Goal: Task Accomplishment & Management: Manage account settings

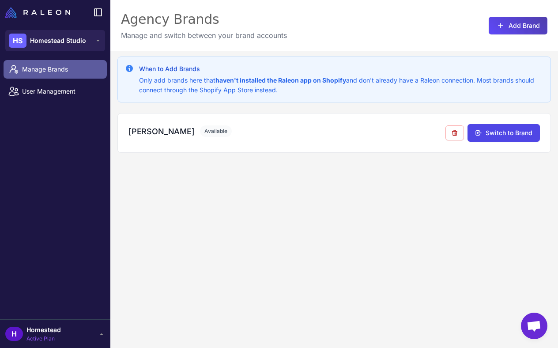
click at [76, 66] on span "Manage Brands" at bounding box center [61, 70] width 78 height 10
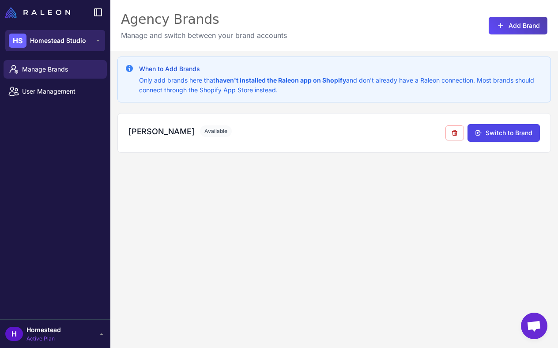
click at [76, 41] on span "Homestead Studio" at bounding box center [58, 41] width 56 height 10
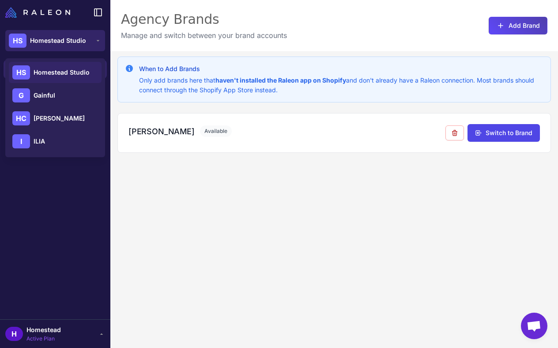
click at [76, 41] on span "Homestead Studio" at bounding box center [58, 41] width 56 height 10
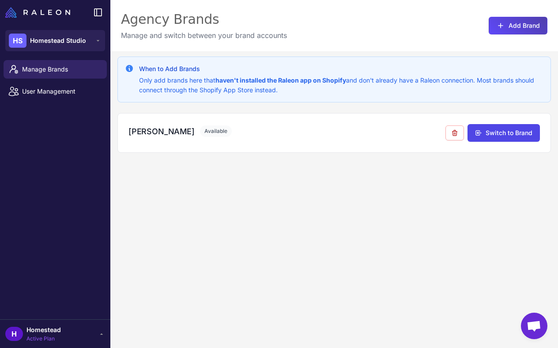
click at [333, 48] on div "Agency Brands Manage and switch between your brand accounts Add Brand" at bounding box center [334, 25] width 448 height 51
click at [76, 93] on span "User Management" at bounding box center [61, 92] width 78 height 10
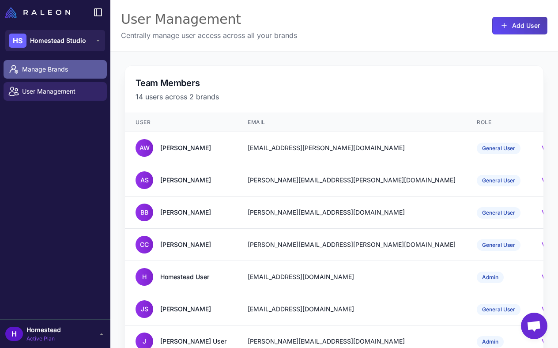
click at [75, 76] on link "Manage Brands" at bounding box center [55, 69] width 103 height 19
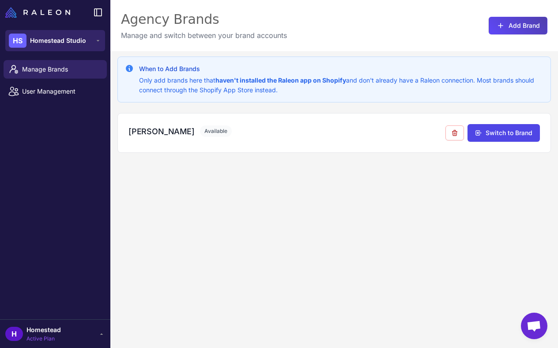
click at [55, 44] on span "Homestead Studio" at bounding box center [58, 41] width 56 height 10
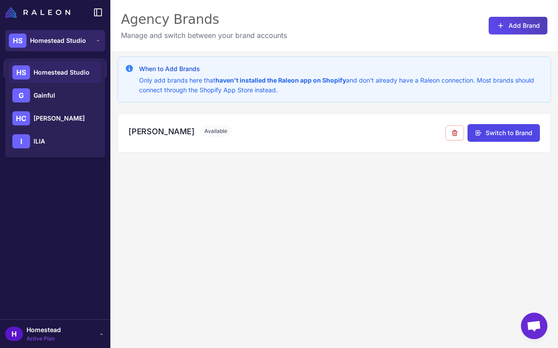
click at [53, 42] on span "Homestead Studio" at bounding box center [58, 41] width 56 height 10
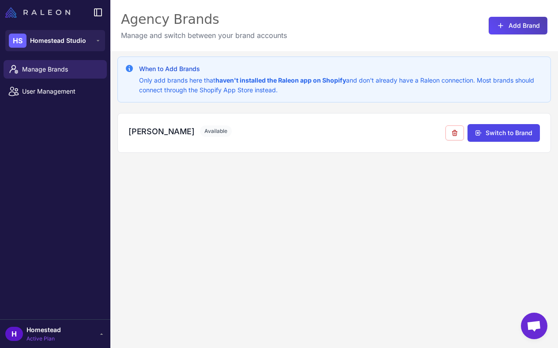
click at [53, 11] on img at bounding box center [37, 12] width 65 height 11
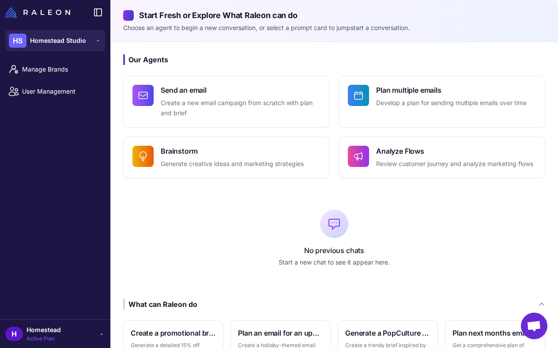
click at [49, 330] on span "Homestead" at bounding box center [44, 330] width 34 height 10
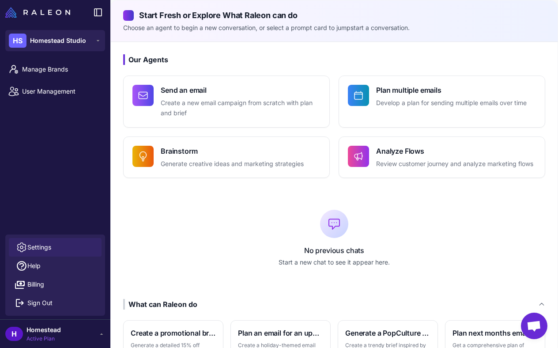
click at [48, 250] on span "Settings" at bounding box center [39, 248] width 24 height 10
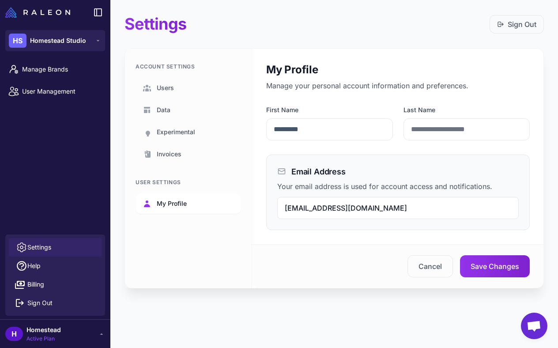
click at [179, 209] on link "My Profile" at bounding box center [189, 204] width 106 height 20
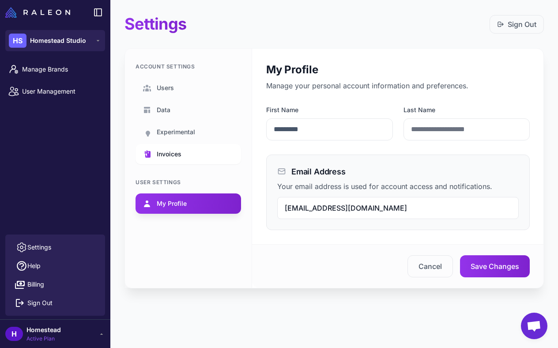
click at [173, 163] on link "Invoices" at bounding box center [189, 154] width 106 height 20
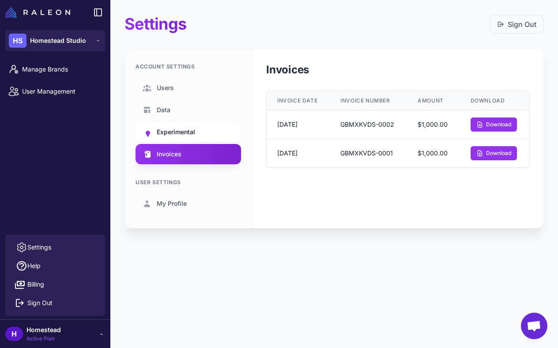
click at [176, 133] on span "Experimental" at bounding box center [176, 132] width 38 height 10
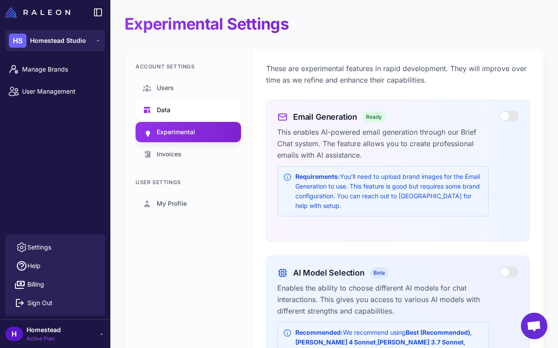
click at [175, 107] on link "Data" at bounding box center [189, 110] width 106 height 20
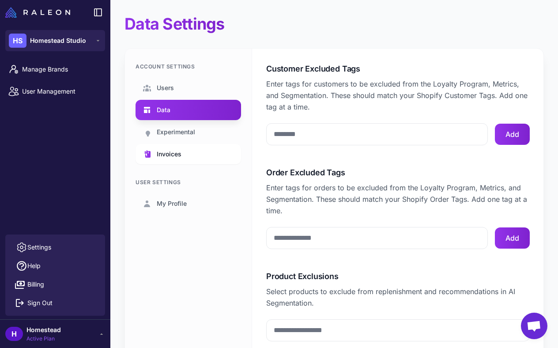
click at [174, 149] on span "Invoices" at bounding box center [169, 154] width 25 height 10
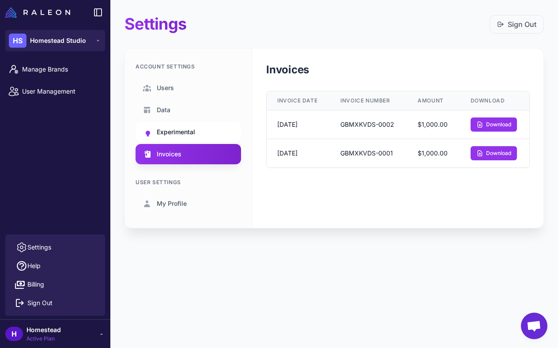
click at [175, 130] on span "Experimental" at bounding box center [176, 132] width 38 height 10
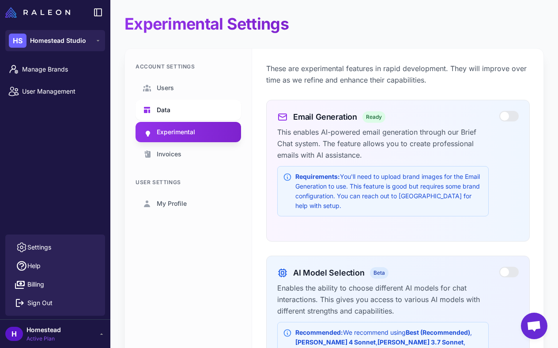
click at [174, 110] on link "Data" at bounding box center [189, 110] width 106 height 20
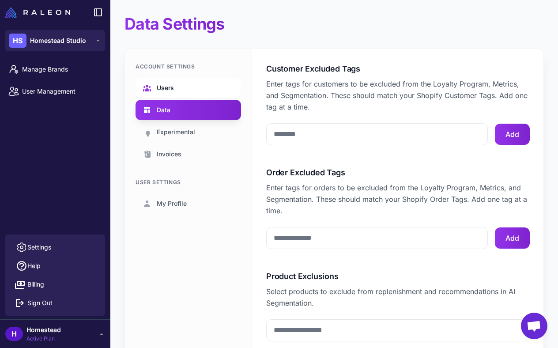
click at [169, 87] on span "Users" at bounding box center [165, 88] width 17 height 10
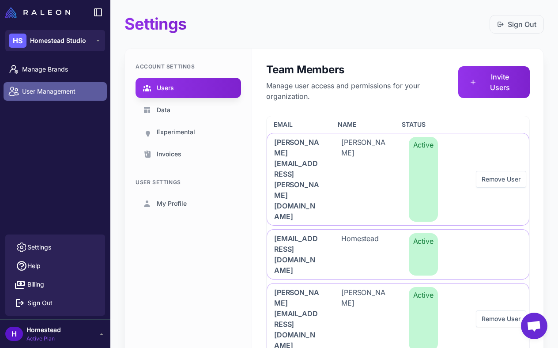
click at [59, 93] on span "User Management" at bounding box center [61, 92] width 78 height 10
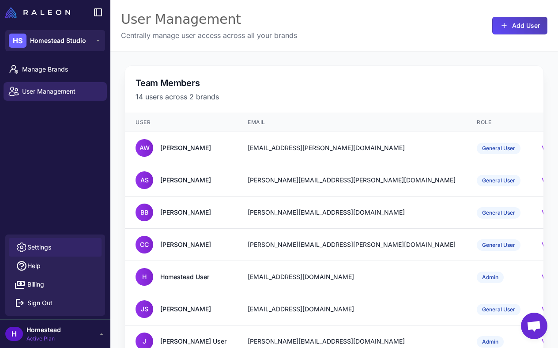
click at [47, 253] on link "Settings" at bounding box center [55, 247] width 93 height 19
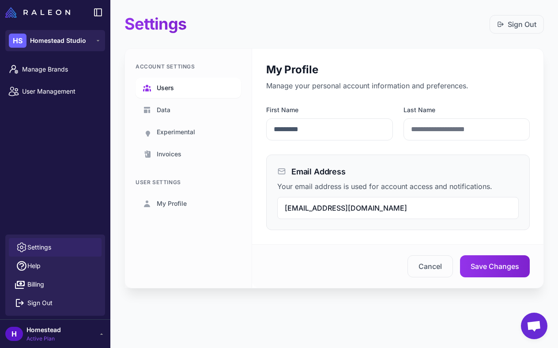
click at [173, 93] on link "Users" at bounding box center [189, 88] width 106 height 20
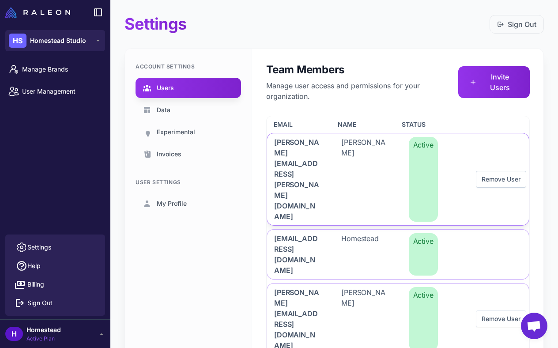
click at [500, 171] on button "Remove User" at bounding box center [501, 179] width 50 height 17
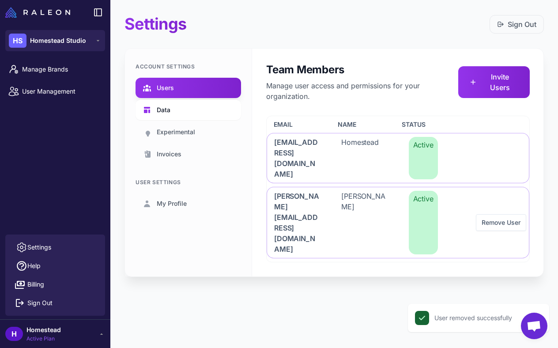
click at [165, 109] on span "Data" at bounding box center [164, 110] width 14 height 10
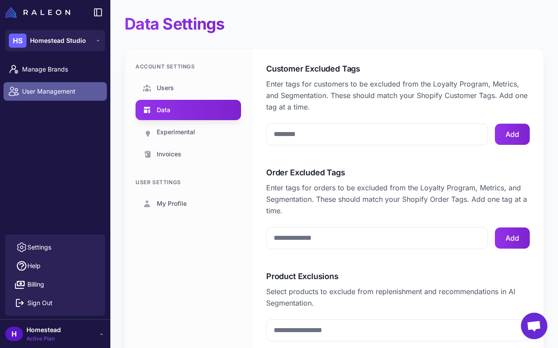
click at [69, 94] on span "User Management" at bounding box center [61, 92] width 78 height 10
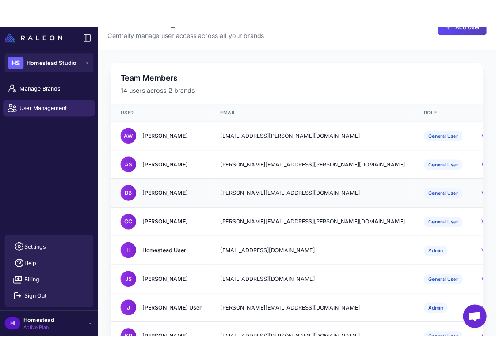
scroll to position [38, 0]
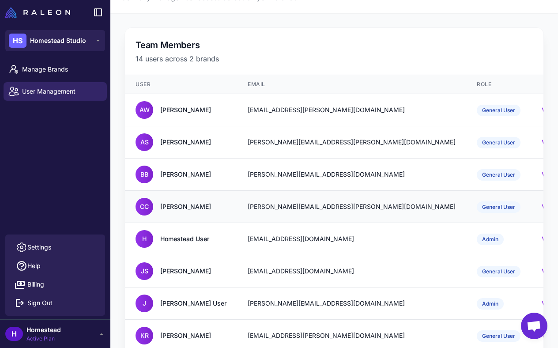
click at [373, 201] on td "[PERSON_NAME][EMAIL_ADDRESS][PERSON_NAME][DOMAIN_NAME]" at bounding box center [351, 207] width 229 height 32
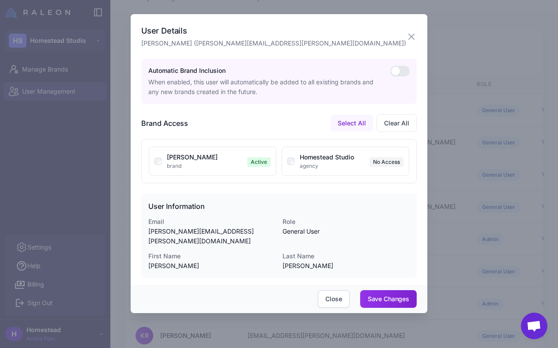
click at [412, 25] on div "User Details [PERSON_NAME] ([PERSON_NAME][EMAIL_ADDRESS][PERSON_NAME][DOMAIN_NA…" at bounding box center [279, 36] width 276 height 23
click at [415, 30] on div "User Details [PERSON_NAME] ([PERSON_NAME][EMAIL_ADDRESS][PERSON_NAME][DOMAIN_NA…" at bounding box center [279, 36] width 276 height 23
click at [404, 38] on div "User Details [PERSON_NAME] ([PERSON_NAME][EMAIL_ADDRESS][PERSON_NAME][DOMAIN_NA…" at bounding box center [279, 36] width 276 height 23
click at [413, 27] on div "User Details [PERSON_NAME] ([PERSON_NAME][EMAIL_ADDRESS][PERSON_NAME][DOMAIN_NA…" at bounding box center [279, 36] width 276 height 23
click at [409, 38] on icon "button" at bounding box center [411, 36] width 11 height 11
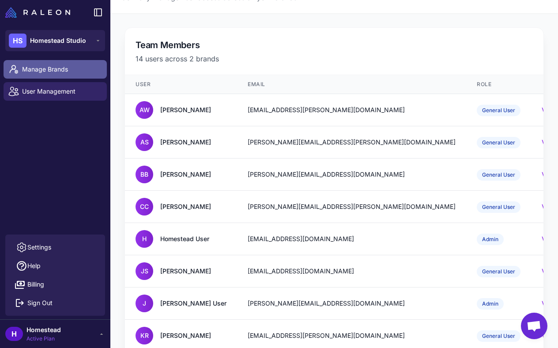
click at [71, 74] on link "Manage Brands" at bounding box center [55, 69] width 103 height 19
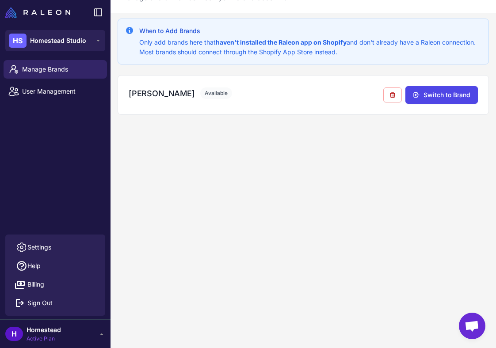
click at [178, 180] on div "When to Add Brands Only add brands here that haven't installed the Raleon app o…" at bounding box center [302, 187] width 385 height 348
click at [208, 162] on div "When to Add Brands Only add brands here that haven't installed the Raleon app o…" at bounding box center [302, 187] width 385 height 348
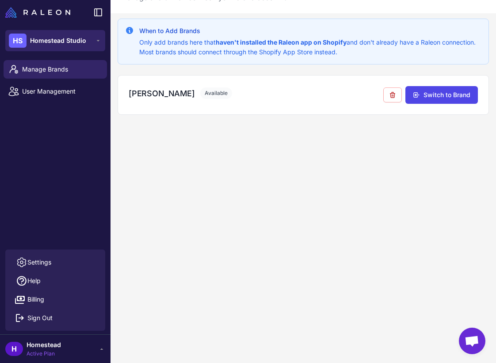
click at [65, 38] on span "Homestead Studio" at bounding box center [58, 41] width 56 height 10
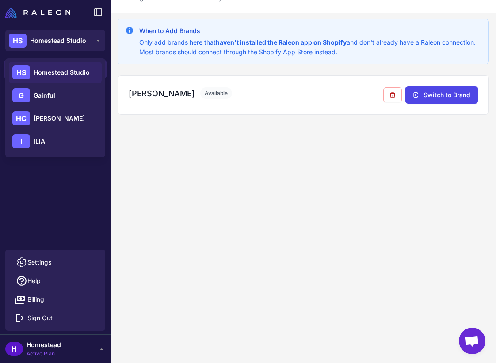
click at [165, 258] on div "When to Add Brands Only add brands here that haven't installed the Raleon app o…" at bounding box center [302, 194] width 385 height 363
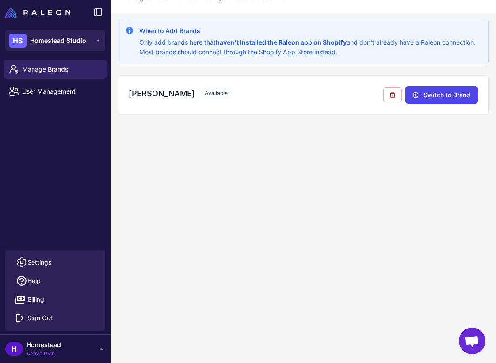
click at [47, 348] on span "Active Plan" at bounding box center [44, 354] width 34 height 8
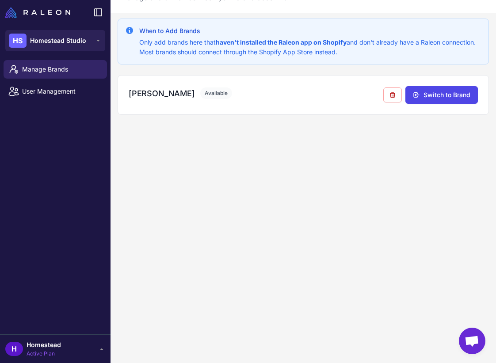
click at [36, 345] on span "Homestead" at bounding box center [44, 345] width 34 height 10
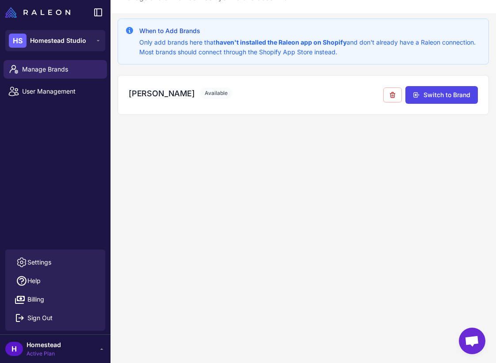
click at [171, 194] on div "When to Add Brands Only add brands here that haven't installed the Raleon app o…" at bounding box center [302, 194] width 385 height 363
click at [72, 36] on span "Homestead Studio" at bounding box center [58, 41] width 56 height 10
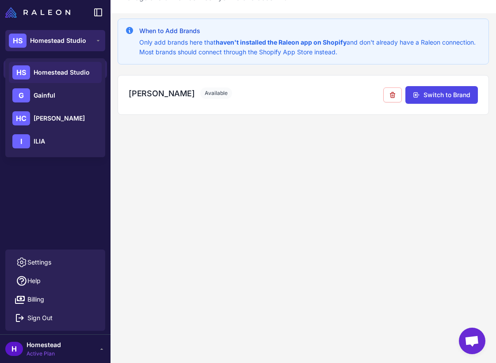
click at [72, 36] on span "Homestead Studio" at bounding box center [58, 41] width 56 height 10
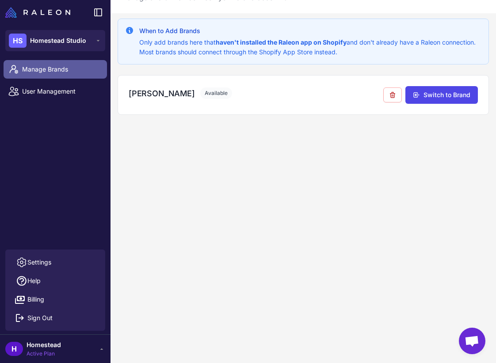
click at [48, 73] on span "Manage Brands" at bounding box center [61, 70] width 78 height 10
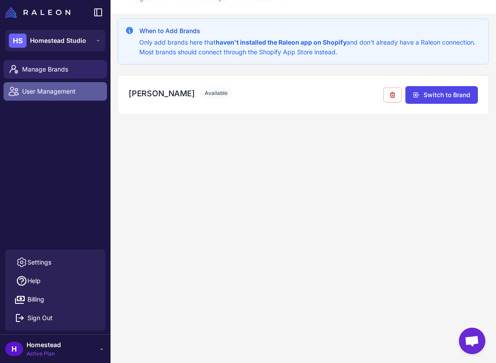
click at [49, 99] on link "User Management" at bounding box center [55, 91] width 103 height 19
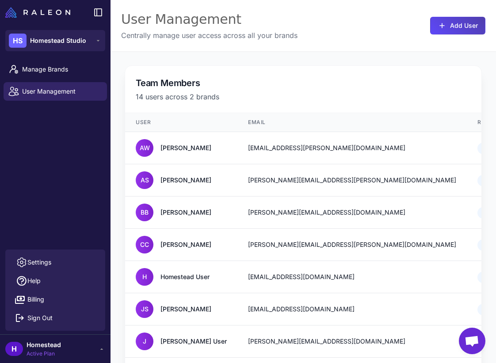
scroll to position [39, 0]
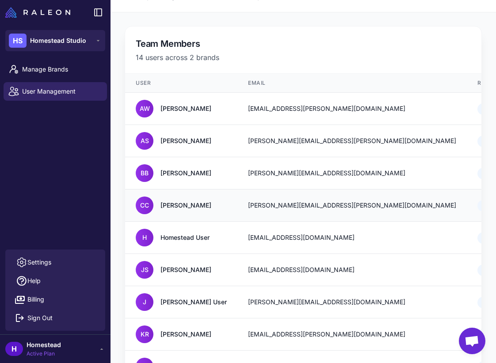
drag, startPoint x: 175, startPoint y: 206, endPoint x: 228, endPoint y: 206, distance: 53.9
click at [228, 206] on td "[PERSON_NAME]" at bounding box center [181, 206] width 112 height 32
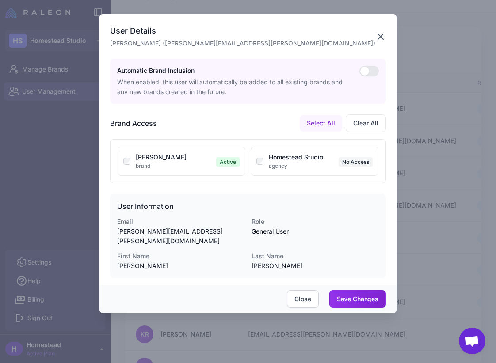
click at [380, 34] on icon "button" at bounding box center [380, 36] width 11 height 11
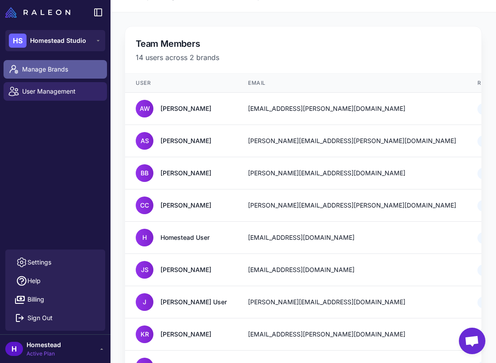
click at [53, 69] on span "Manage Brands" at bounding box center [61, 70] width 78 height 10
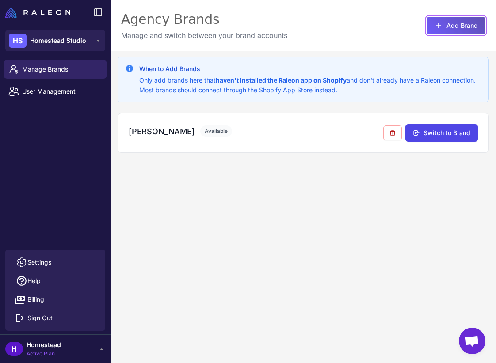
click at [443, 28] on button "Add Brand" at bounding box center [455, 26] width 59 height 18
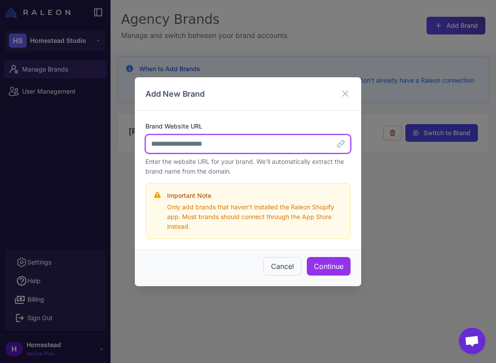
click at [221, 144] on input "Brand Website URL" at bounding box center [247, 144] width 205 height 19
paste input "**********"
type input "**********"
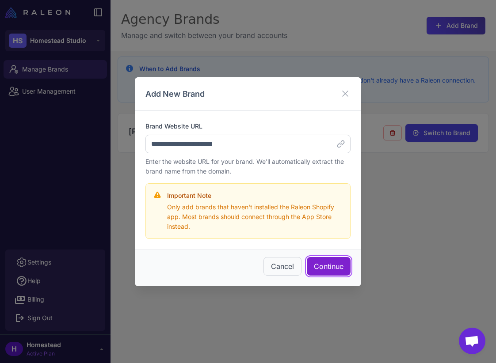
click at [334, 270] on button "Continue" at bounding box center [329, 266] width 44 height 19
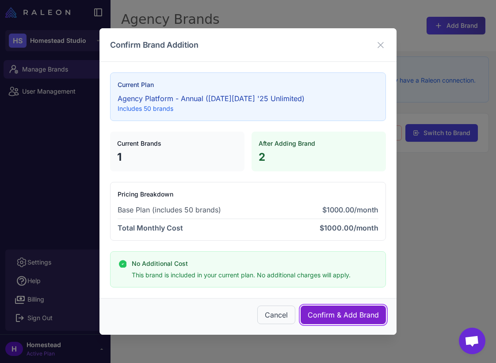
click at [343, 312] on span "Confirm & Add Brand" at bounding box center [343, 315] width 71 height 11
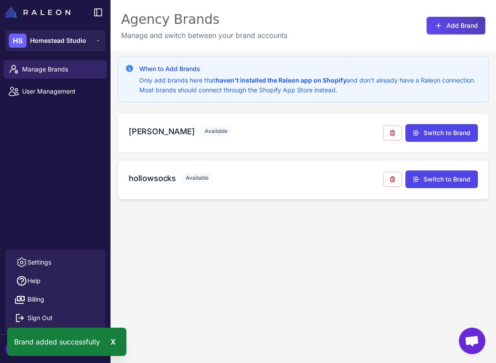
click at [251, 184] on div "hollowsocks Available" at bounding box center [256, 178] width 255 height 12
click at [156, 175] on h3 "hollowsocks" at bounding box center [152, 178] width 47 height 12
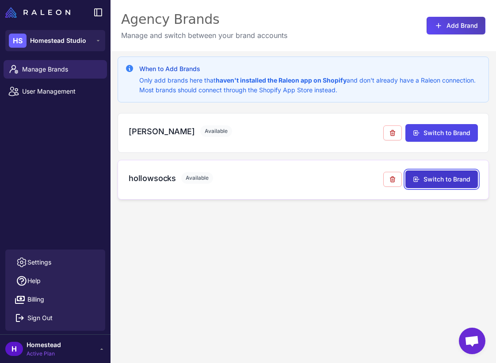
click at [429, 181] on button "Switch to Brand" at bounding box center [441, 180] width 72 height 18
